Goal: Information Seeking & Learning: Learn about a topic

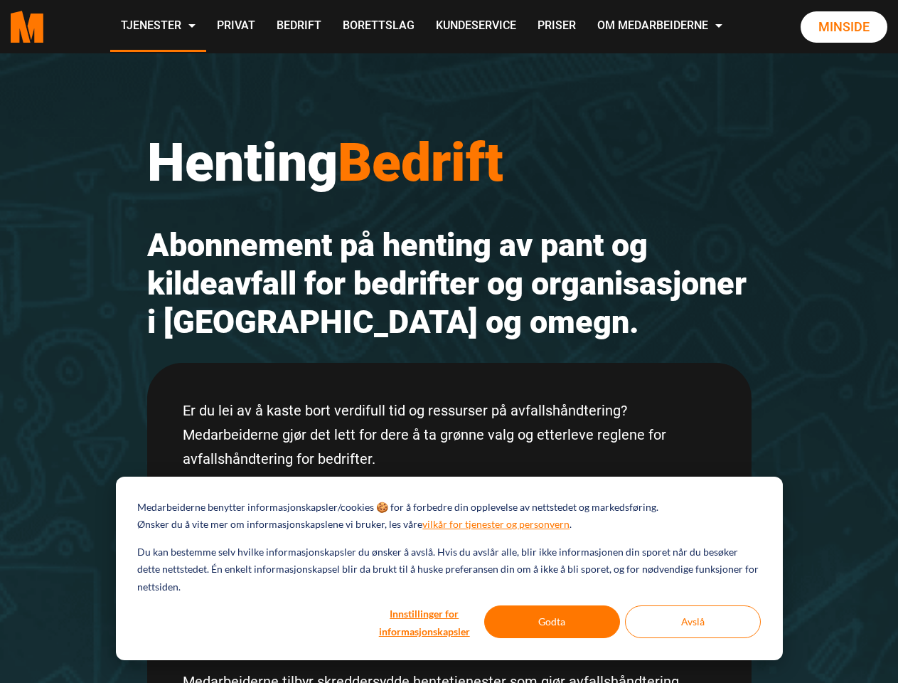
click at [449, 341] on h2 "Abonnement på henting av pant og kildeavfall for bedrifter og organisasjoner i …" at bounding box center [449, 283] width 605 height 115
click at [425, 622] on button "Innstillinger for informasjonskapsler" at bounding box center [425, 621] width 110 height 33
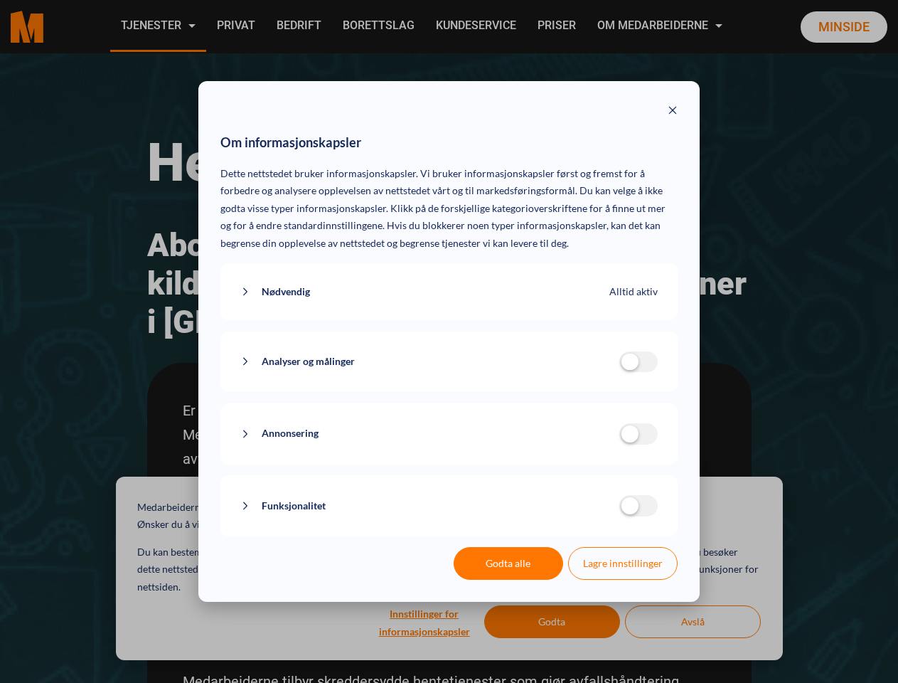
click at [553, 622] on div "Om informasjonskapsler Dette nettstedet bruker informasjonskapsler. Vi bruker i…" at bounding box center [449, 341] width 898 height 683
click at [693, 622] on div "Om informasjonskapsler Dette nettstedet bruker informasjonskapsler. Vi bruker i…" at bounding box center [449, 341] width 898 height 683
click at [157, 26] on div "Om informasjonskapsler Dette nettstedet bruker informasjonskapsler. Vi bruker i…" at bounding box center [449, 341] width 898 height 683
click at [661, 26] on div "Om informasjonskapsler Dette nettstedet bruker informasjonskapsler. Vi bruker i…" at bounding box center [449, 341] width 898 height 683
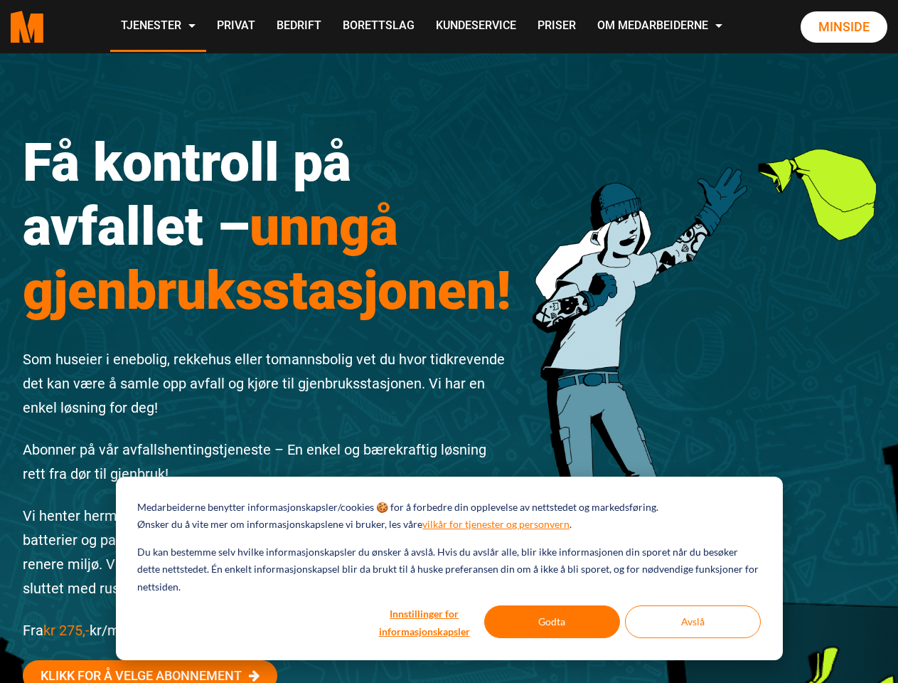
click at [449, 341] on div "Få kontroll på avfallet – unngå gjenbruksstasjonen! Som huseier i enebolig, rek…" at bounding box center [267, 445] width 511 height 695
click at [425, 622] on button "Innstillinger for informasjonskapsler" at bounding box center [425, 621] width 110 height 33
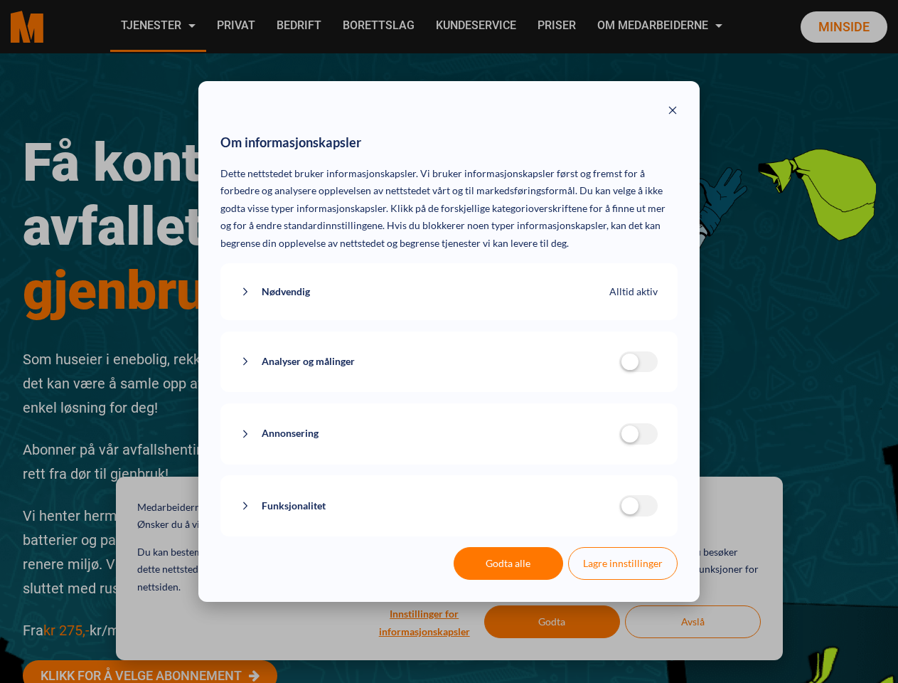
click at [553, 622] on div "Om informasjonskapsler Dette nettstedet bruker informasjonskapsler. Vi bruker i…" at bounding box center [449, 341] width 898 height 683
click at [693, 622] on div "Om informasjonskapsler Dette nettstedet bruker informasjonskapsler. Vi bruker i…" at bounding box center [449, 341] width 898 height 683
click at [157, 26] on div "Om informasjonskapsler Dette nettstedet bruker informasjonskapsler. Vi bruker i…" at bounding box center [449, 341] width 898 height 683
click at [661, 26] on div "Om informasjonskapsler Dette nettstedet bruker informasjonskapsler. Vi bruker i…" at bounding box center [449, 341] width 898 height 683
